Goal: Information Seeking & Learning: Learn about a topic

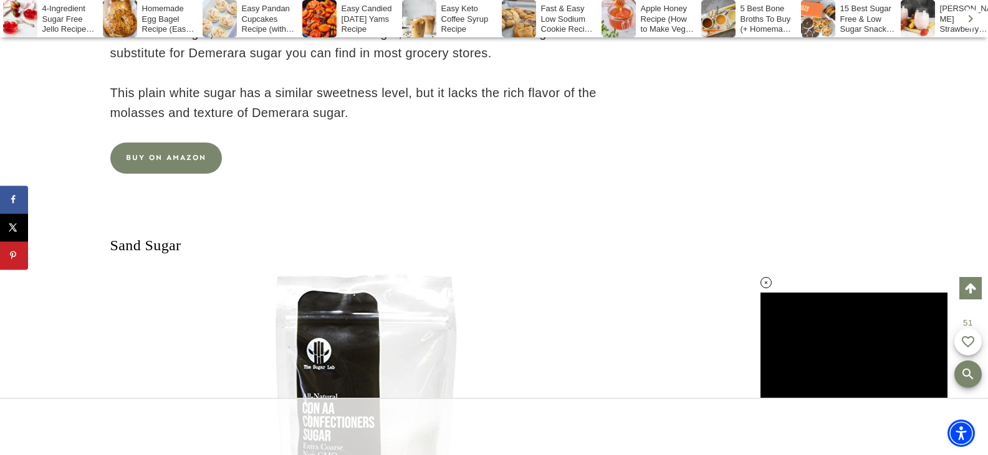
scroll to position [9222, 0]
